Goal: Transaction & Acquisition: Download file/media

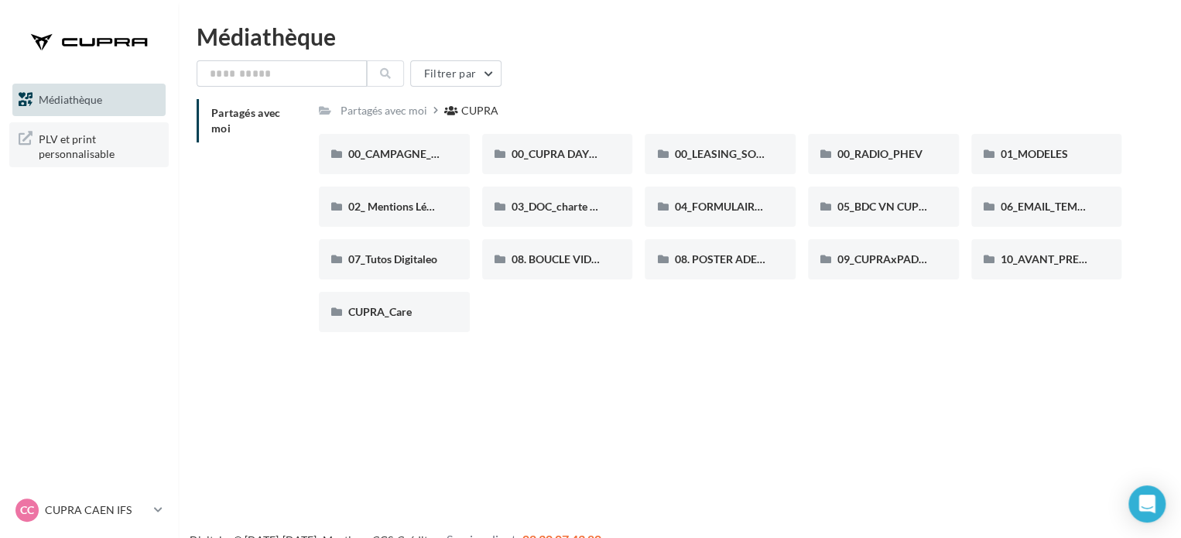
click at [67, 151] on span "PLV et print personnalisable" at bounding box center [99, 144] width 121 height 33
click at [77, 151] on span "PLV et print personnalisable" at bounding box center [99, 144] width 121 height 33
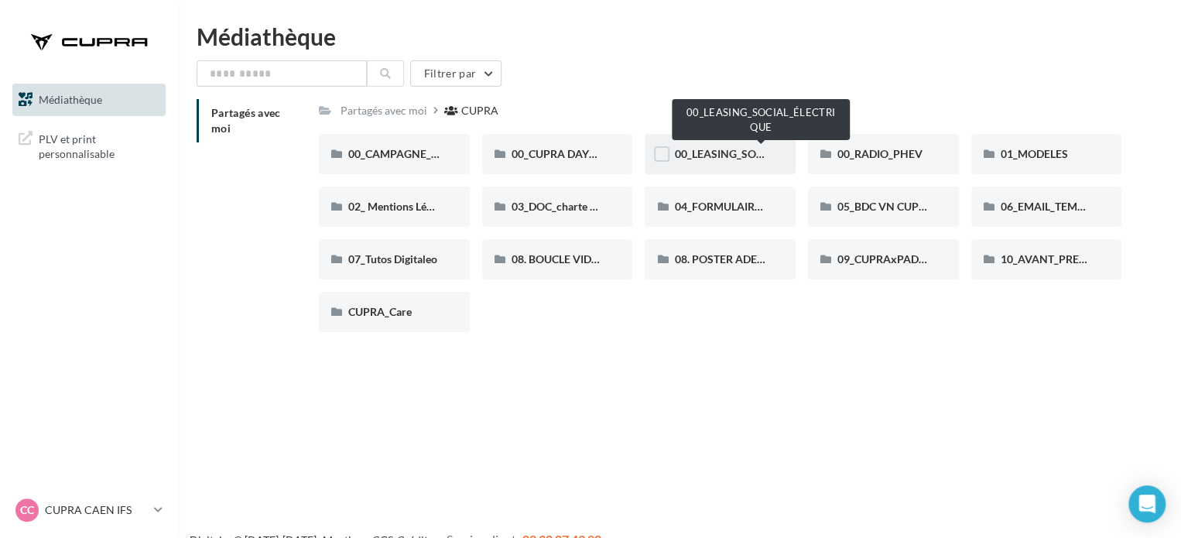
click at [740, 149] on span "00_LEASING_SOCIAL_ÉLECTRIQUE" at bounding box center [760, 153] width 173 height 13
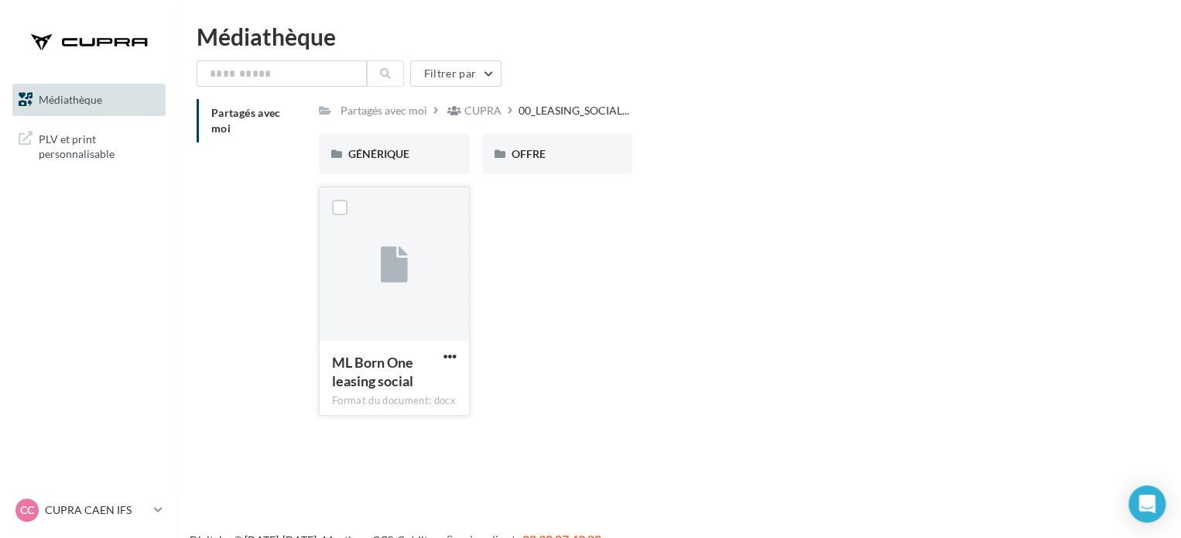
click at [389, 268] on icon at bounding box center [394, 266] width 27 height 36
click at [519, 154] on span "OFFRE" at bounding box center [529, 153] width 34 height 13
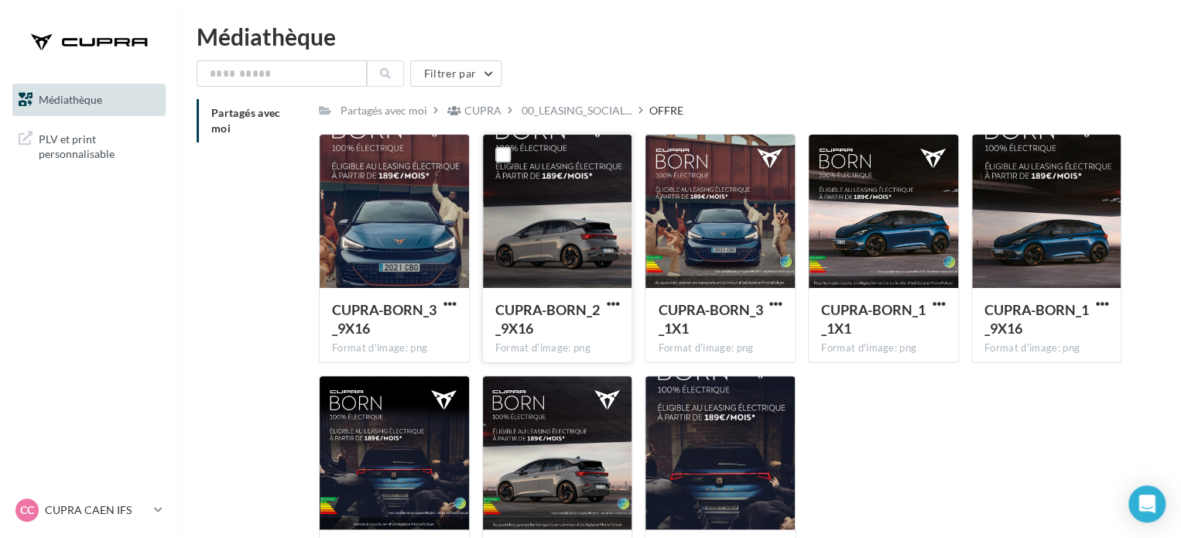
click at [555, 233] on div at bounding box center [557, 212] width 149 height 155
click at [720, 198] on div at bounding box center [720, 212] width 149 height 155
click at [700, 324] on div "CUPRA-BORN_3_1X1" at bounding box center [711, 318] width 106 height 37
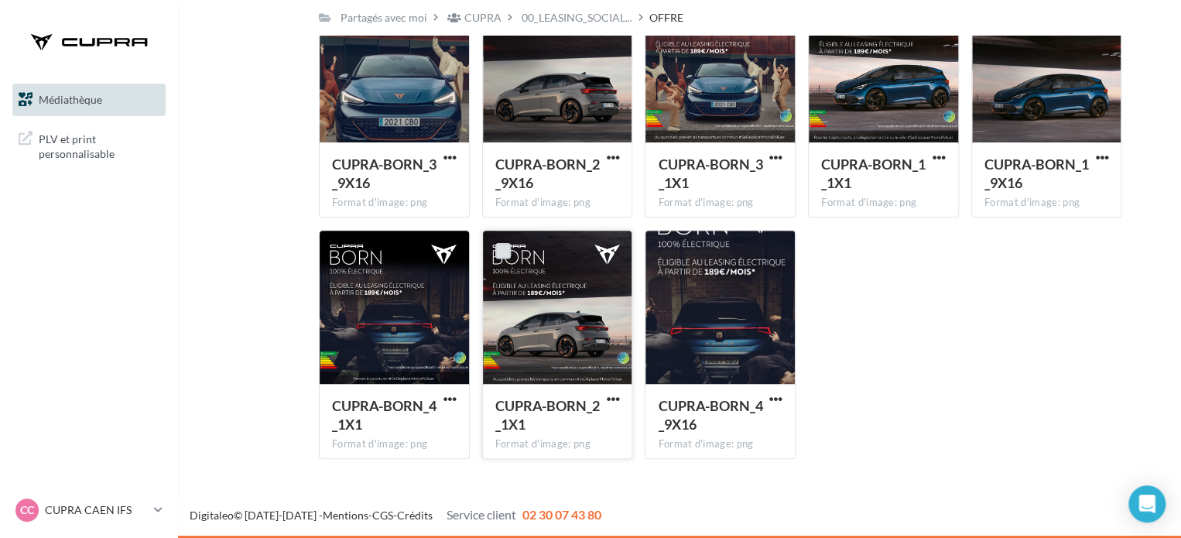
click at [501, 250] on label at bounding box center [502, 250] width 15 height 15
click at [547, 309] on div at bounding box center [557, 308] width 149 height 155
click at [502, 251] on label at bounding box center [502, 250] width 15 height 15
click at [547, 430] on div "CUPRA-BORN_2_1X1" at bounding box center [548, 414] width 106 height 37
click at [614, 399] on span "button" at bounding box center [612, 398] width 13 height 13
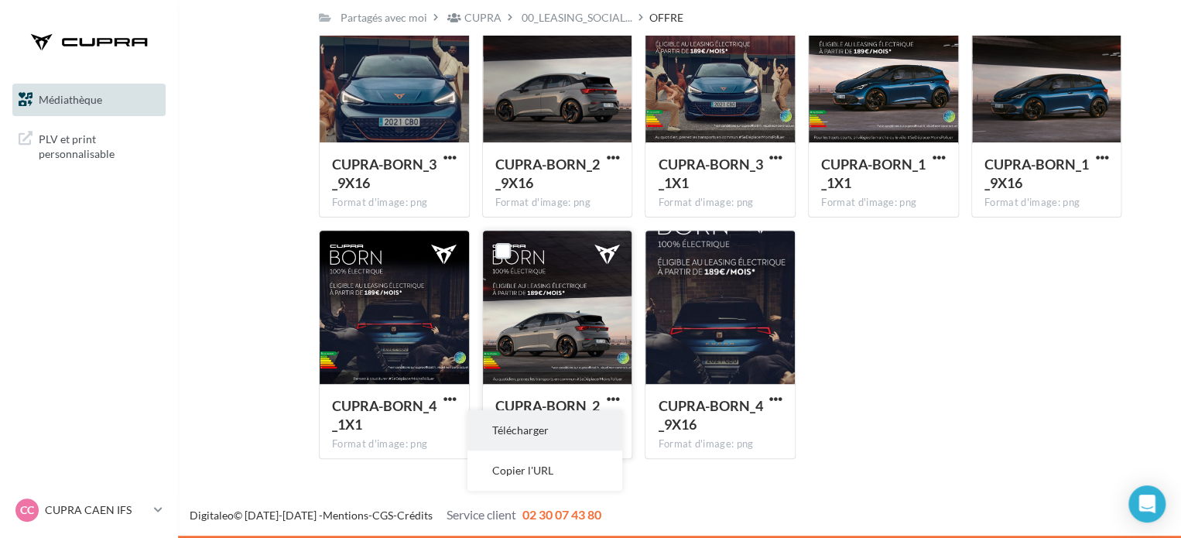
click at [534, 430] on button "Télécharger" at bounding box center [545, 430] width 155 height 40
